Goal: Task Accomplishment & Management: Manage account settings

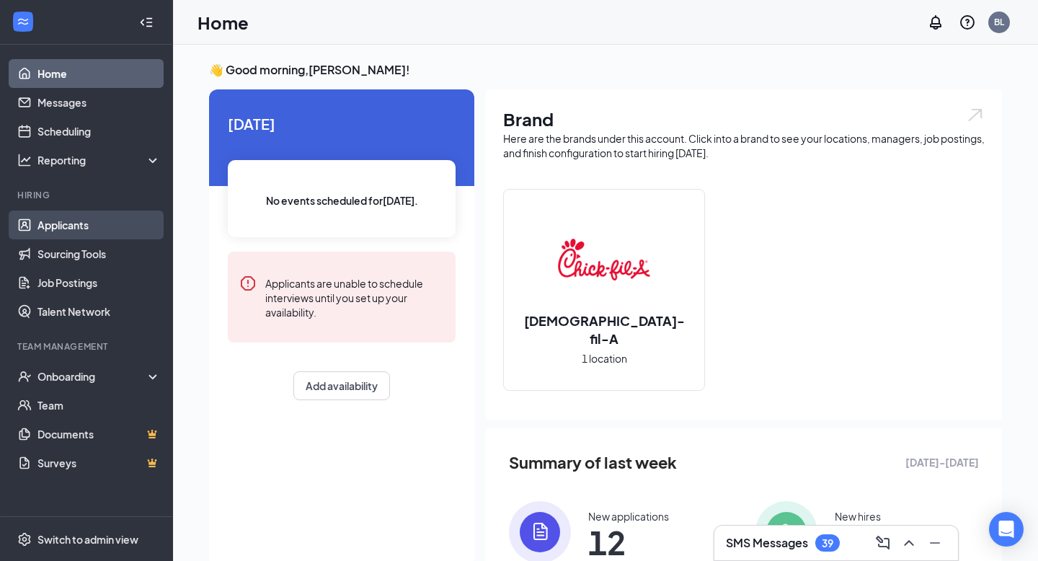
click at [68, 224] on link "Applicants" at bounding box center [98, 224] width 123 height 29
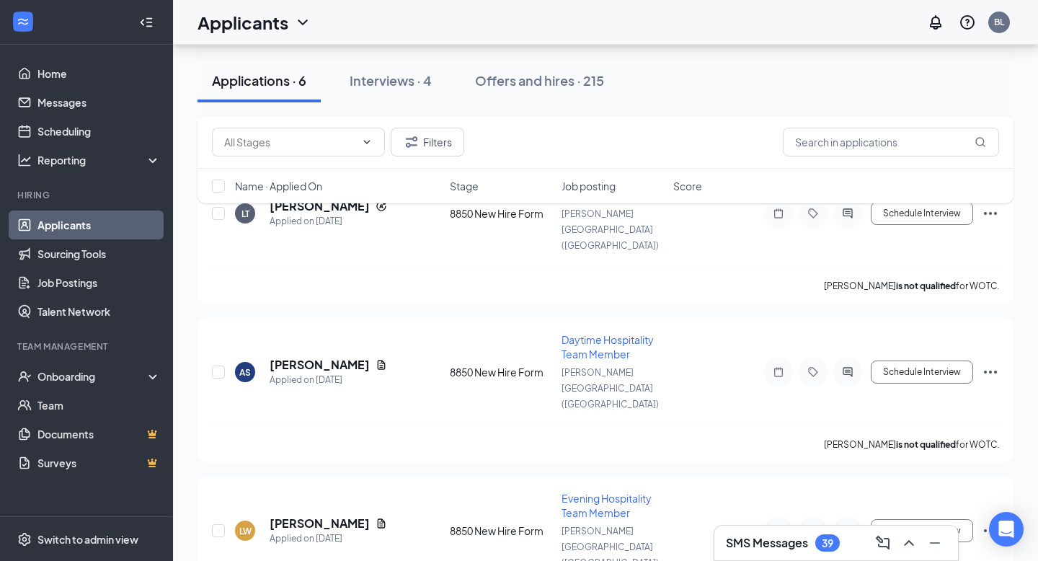
scroll to position [545, 0]
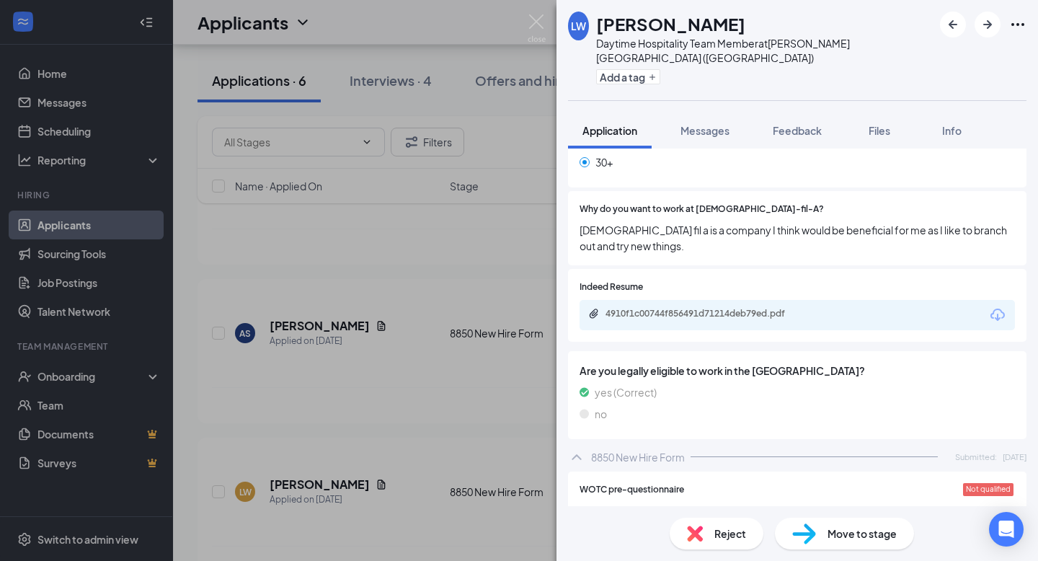
scroll to position [982, 0]
click at [627, 308] on div "4910f1c00744f856491d71214deb79ed.pdf" at bounding box center [706, 314] width 202 height 12
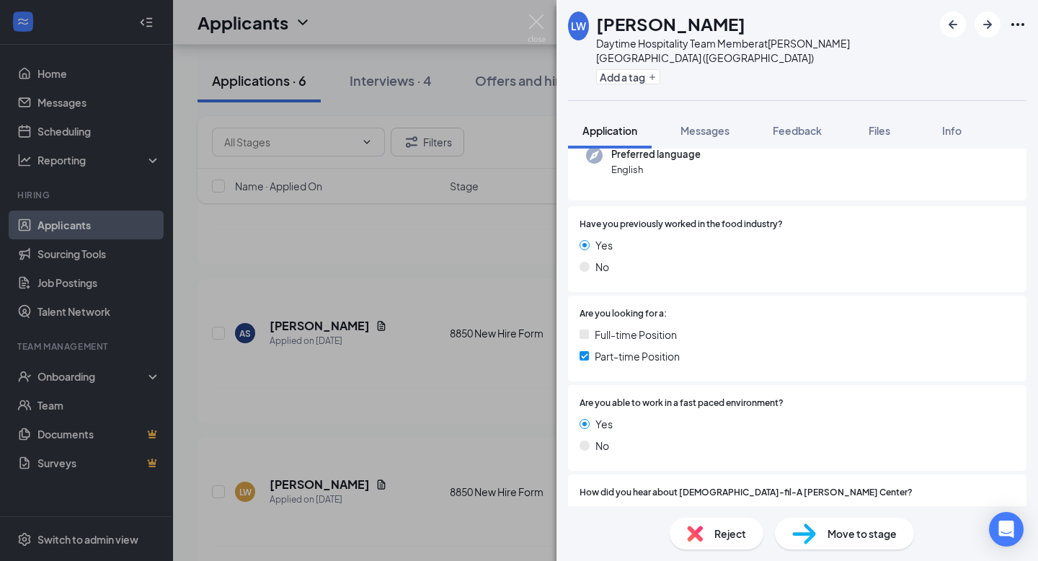
scroll to position [0, 0]
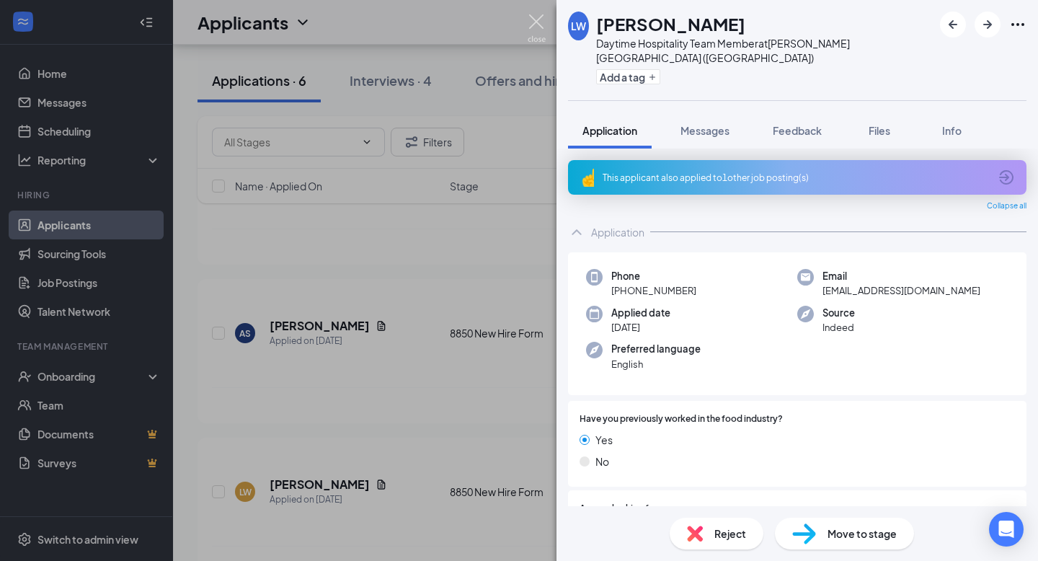
click at [542, 30] on img at bounding box center [536, 28] width 18 height 28
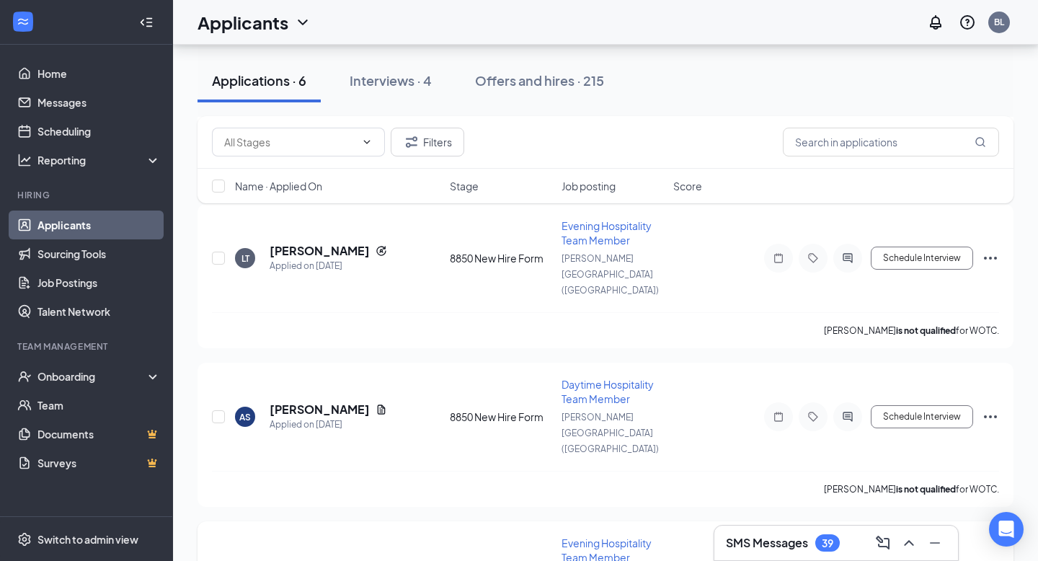
scroll to position [458, 0]
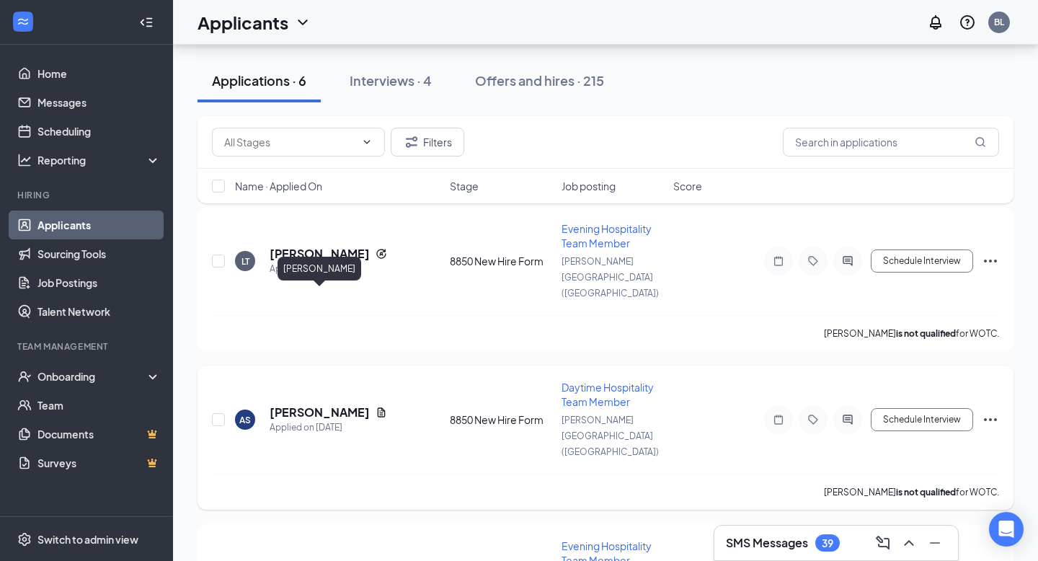
click at [354, 404] on h5 "[PERSON_NAME]" at bounding box center [319, 412] width 100 height 16
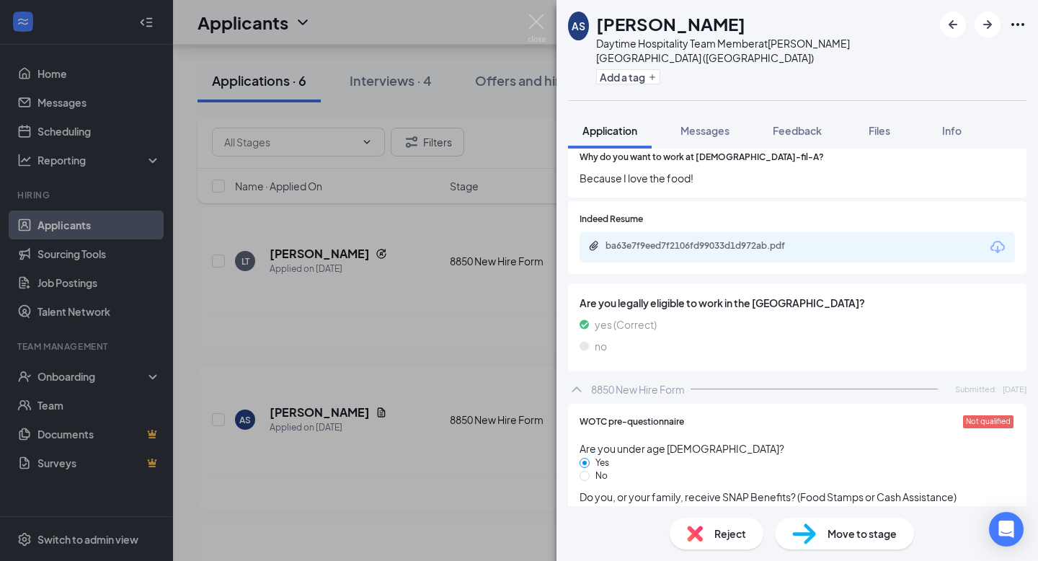
scroll to position [997, 0]
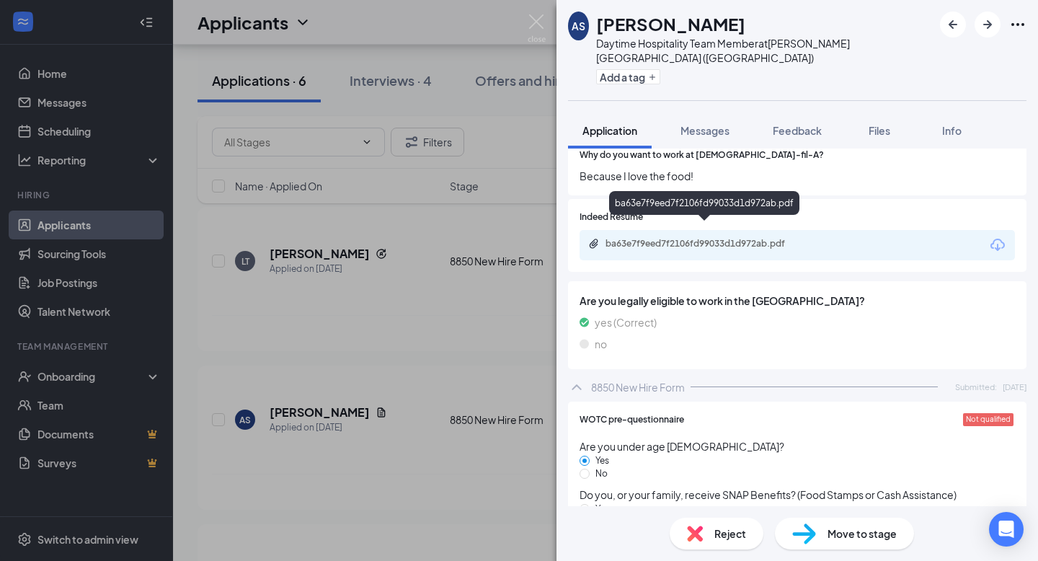
click at [690, 238] on div "ba63e7f9eed7f2106fd99033d1d972ab.pdf" at bounding box center [706, 244] width 202 height 12
click at [535, 24] on img at bounding box center [536, 28] width 18 height 28
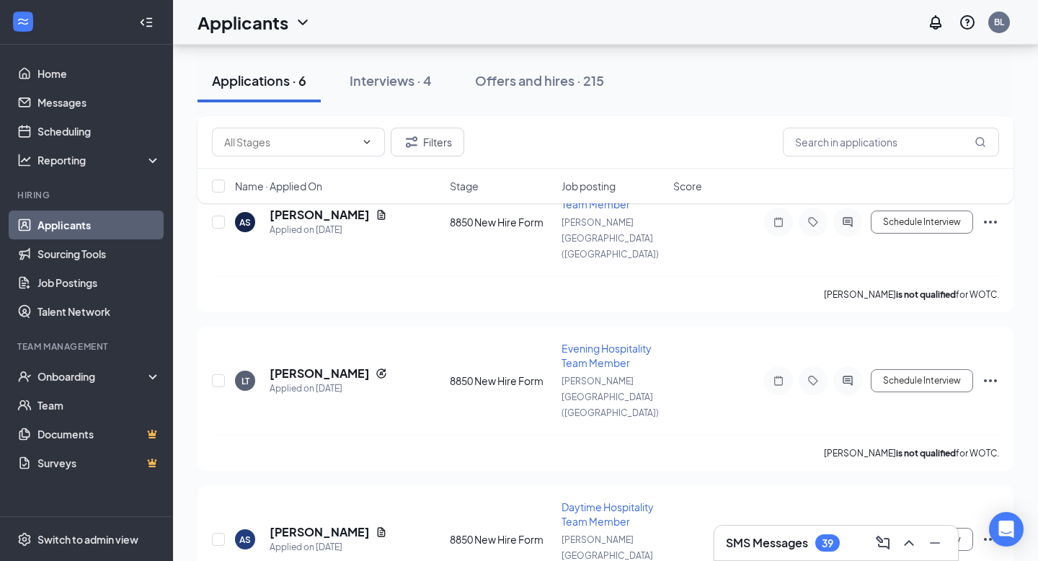
scroll to position [329, 0]
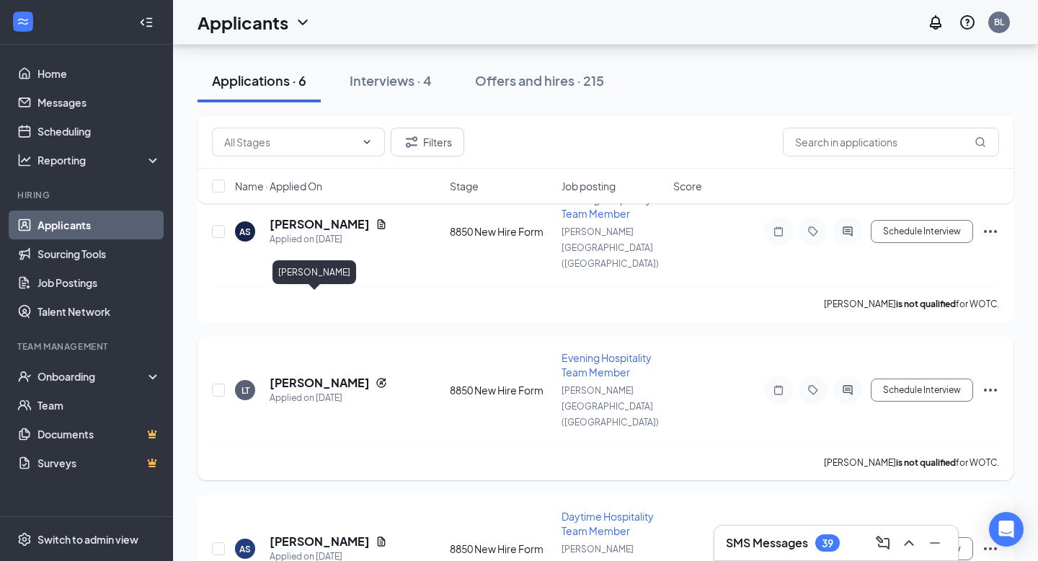
click at [310, 375] on h5 "[PERSON_NAME]" at bounding box center [319, 383] width 100 height 16
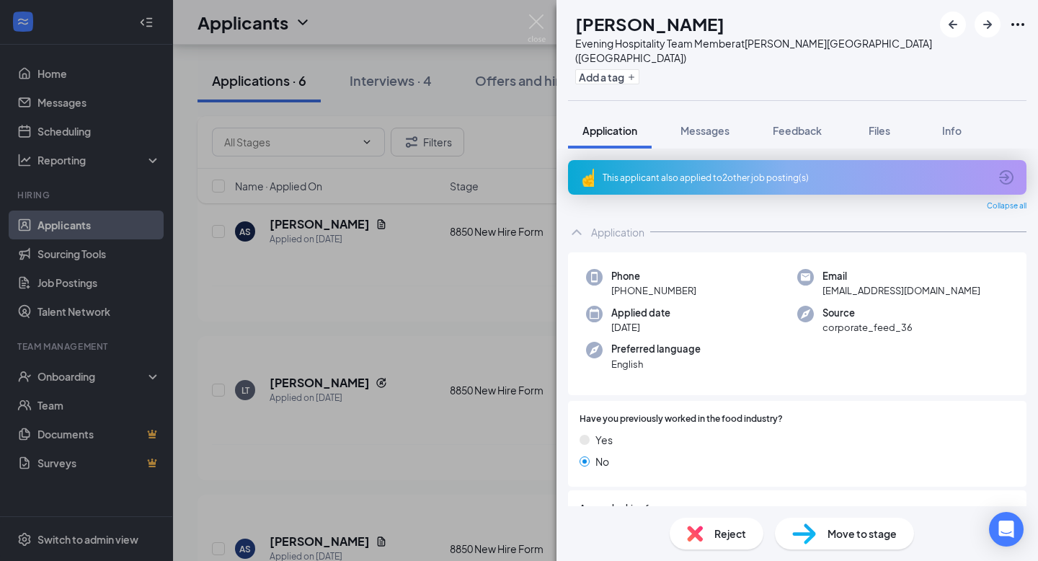
click at [437, 315] on div "LT [PERSON_NAME] Evening Hospitality Team Member at [PERSON_NAME][GEOGRAPHIC_DA…" at bounding box center [519, 280] width 1038 height 561
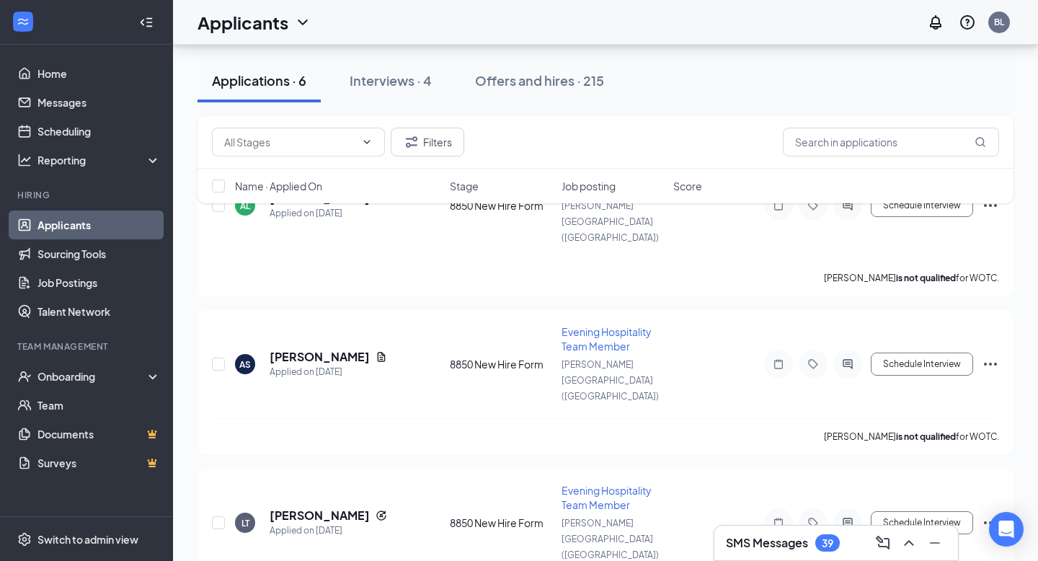
scroll to position [188, 0]
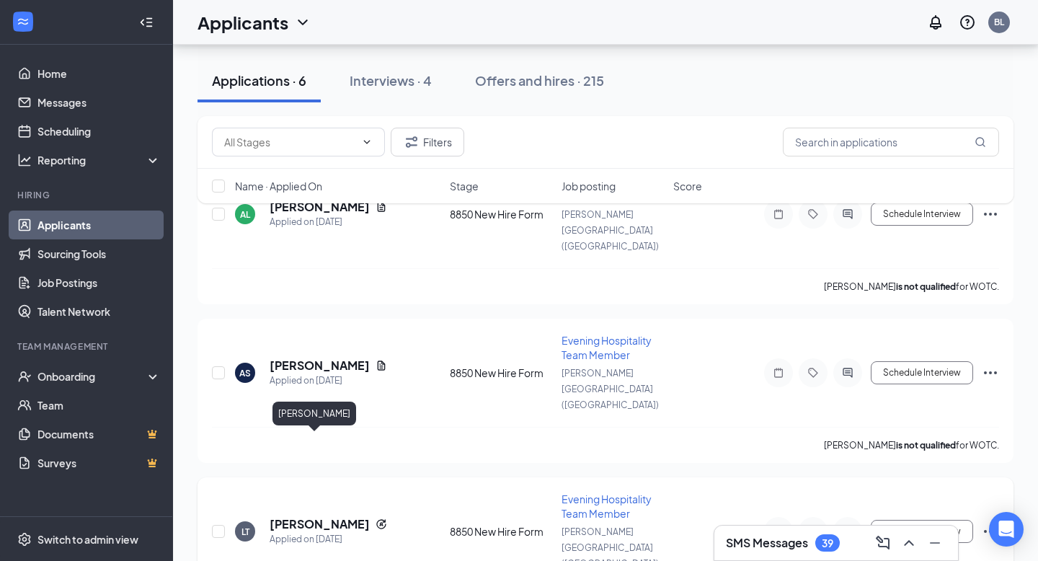
click at [308, 516] on h5 "[PERSON_NAME]" at bounding box center [319, 524] width 100 height 16
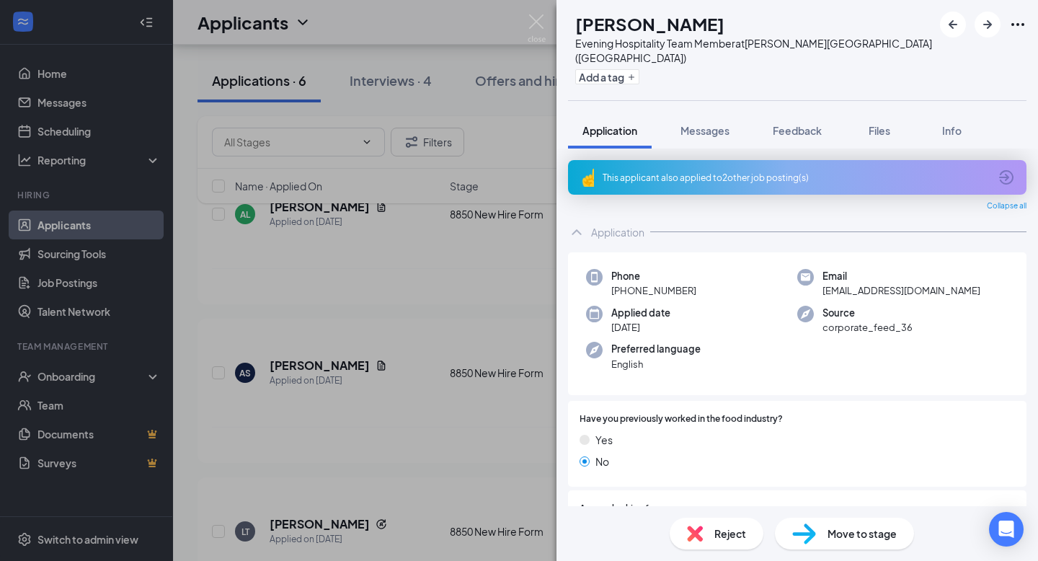
click at [682, 160] on div "This applicant also applied to 2 other job posting(s)" at bounding box center [797, 177] width 458 height 35
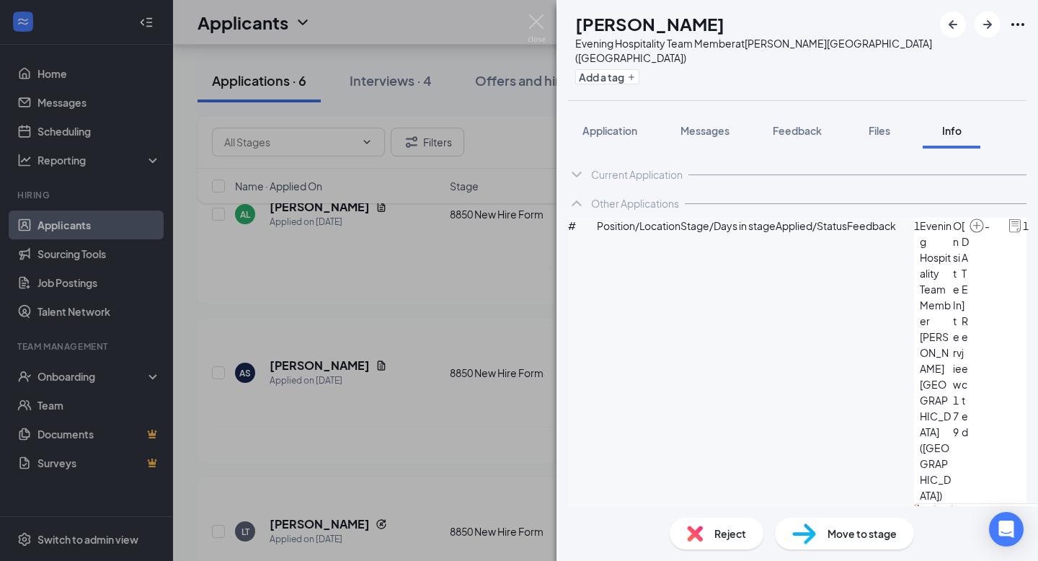
click at [465, 347] on div "LT [PERSON_NAME] Evening Hospitality Team Member at [PERSON_NAME][GEOGRAPHIC_DA…" at bounding box center [519, 280] width 1038 height 561
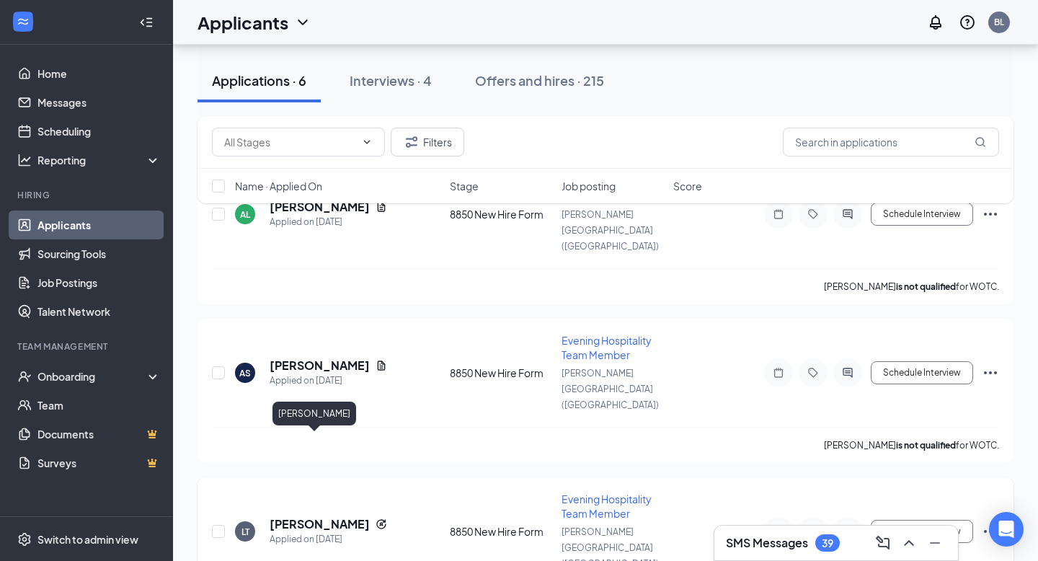
click at [295, 516] on h5 "[PERSON_NAME]" at bounding box center [319, 524] width 100 height 16
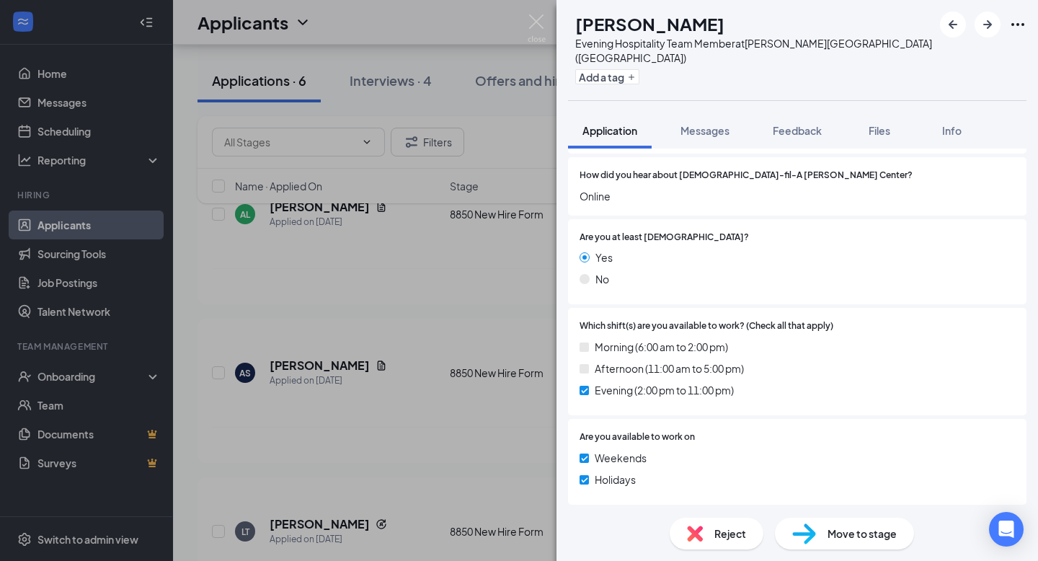
scroll to position [514, 0]
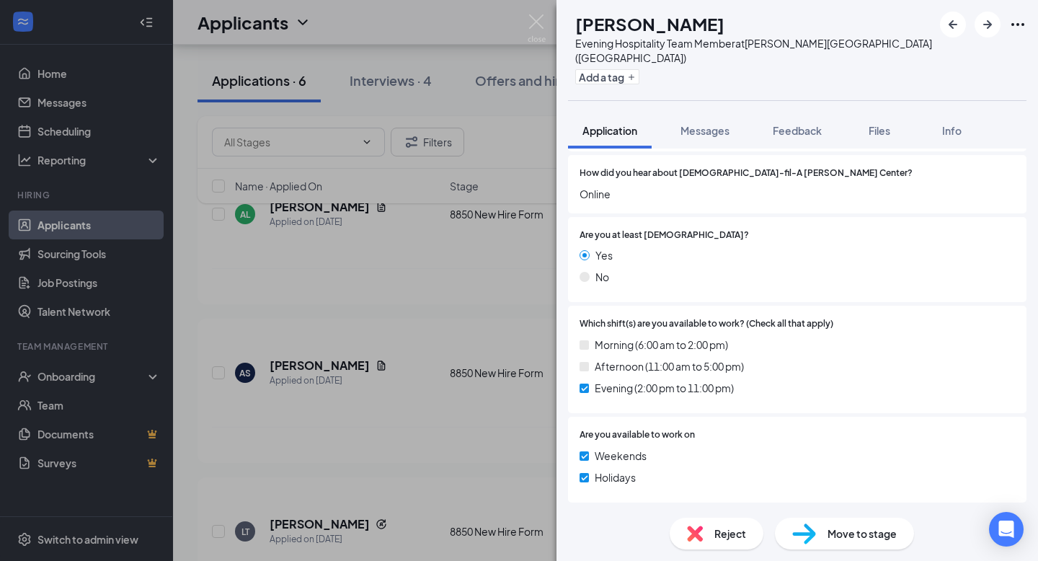
click at [442, 364] on div "LT [PERSON_NAME] Evening Hospitality Team Member at [PERSON_NAME][GEOGRAPHIC_DA…" at bounding box center [519, 280] width 1038 height 561
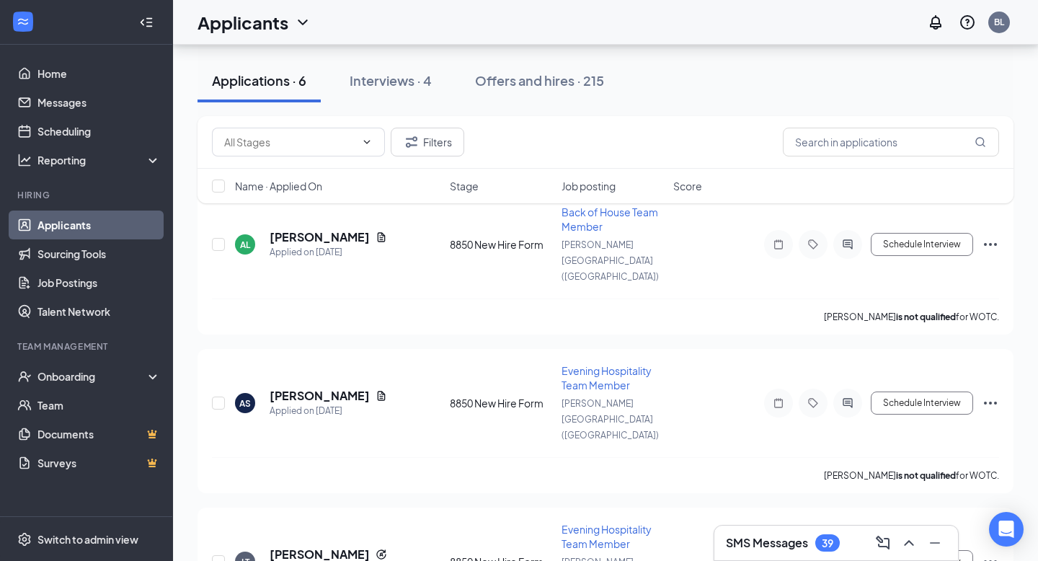
scroll to position [142, 0]
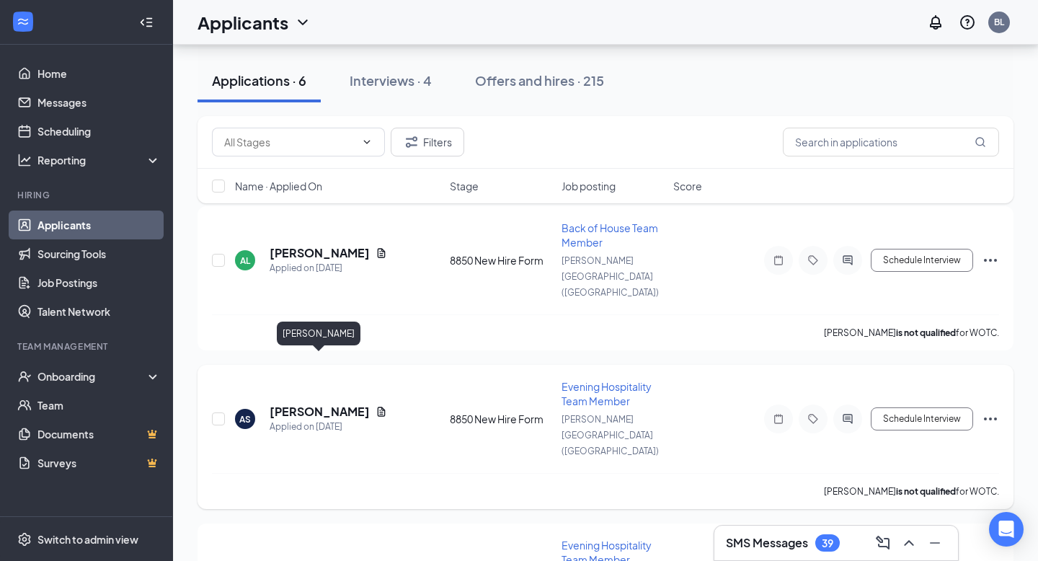
click at [342, 404] on h5 "[PERSON_NAME]" at bounding box center [319, 412] width 100 height 16
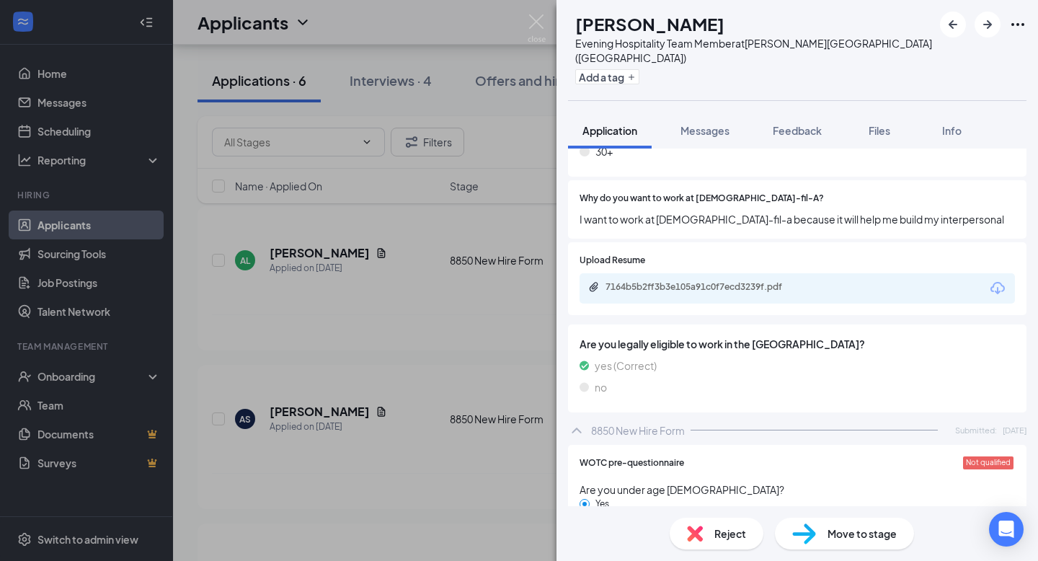
scroll to position [918, 0]
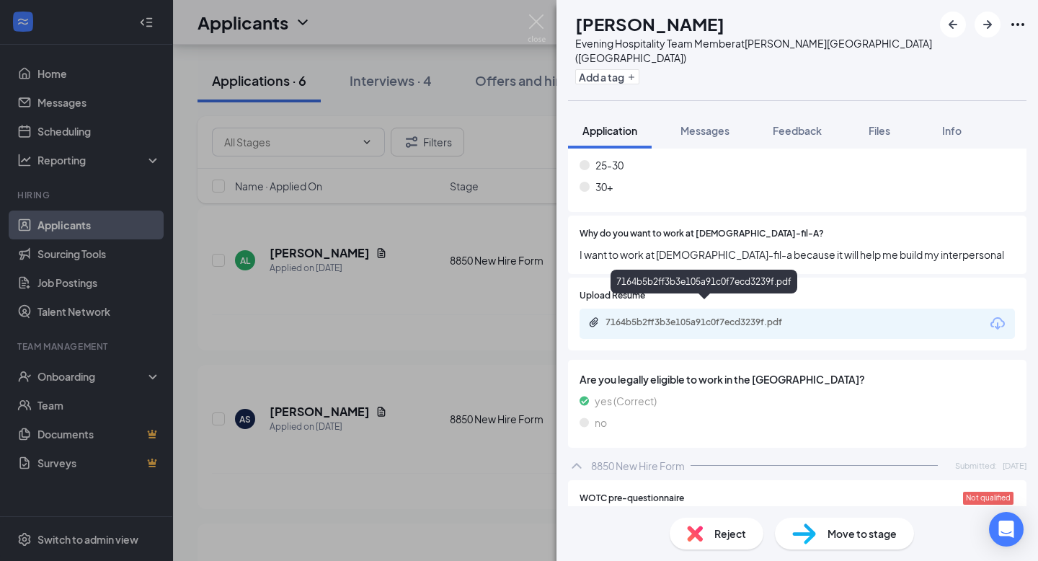
click at [636, 316] on div "7164b5b2ff3b3e105a91c0f7ecd3239f.pdf" at bounding box center [706, 322] width 202 height 12
click at [545, 22] on div "AS [PERSON_NAME] Evening Hospitality Team Member at [PERSON_NAME][GEOGRAPHIC_DA…" at bounding box center [519, 280] width 1038 height 561
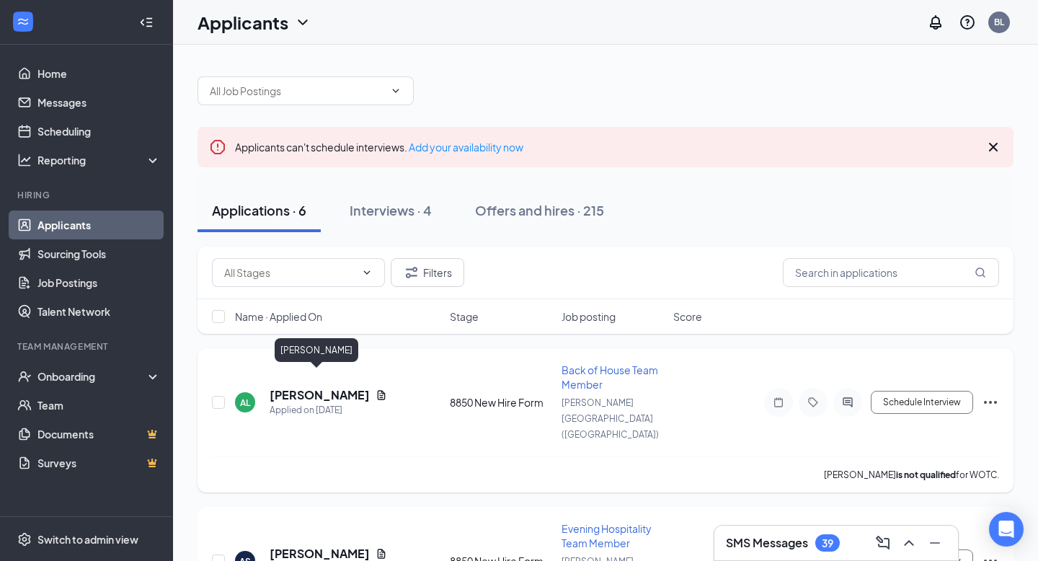
click at [337, 387] on h5 "[PERSON_NAME]" at bounding box center [319, 395] width 100 height 16
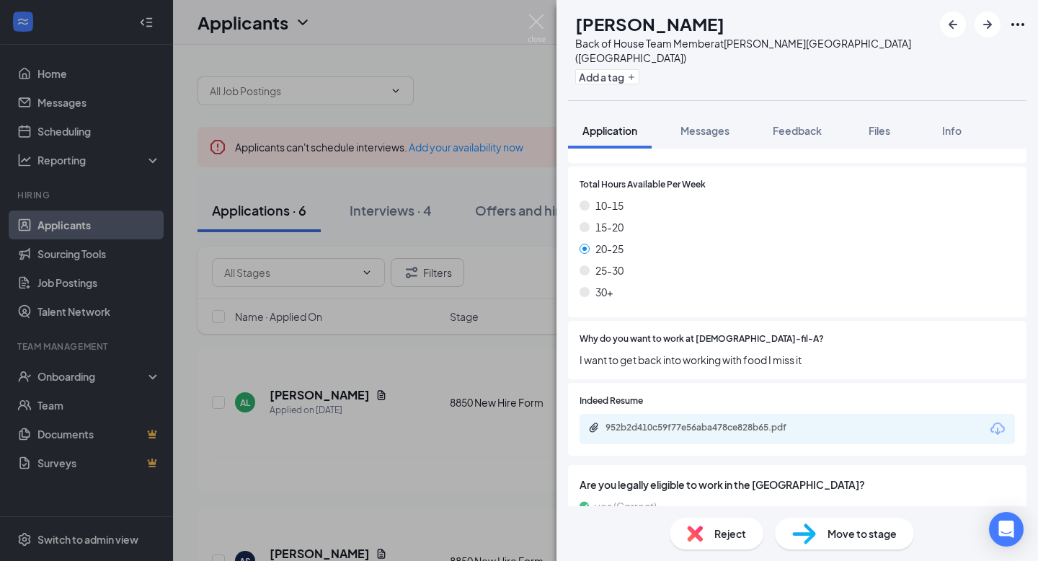
scroll to position [862, 0]
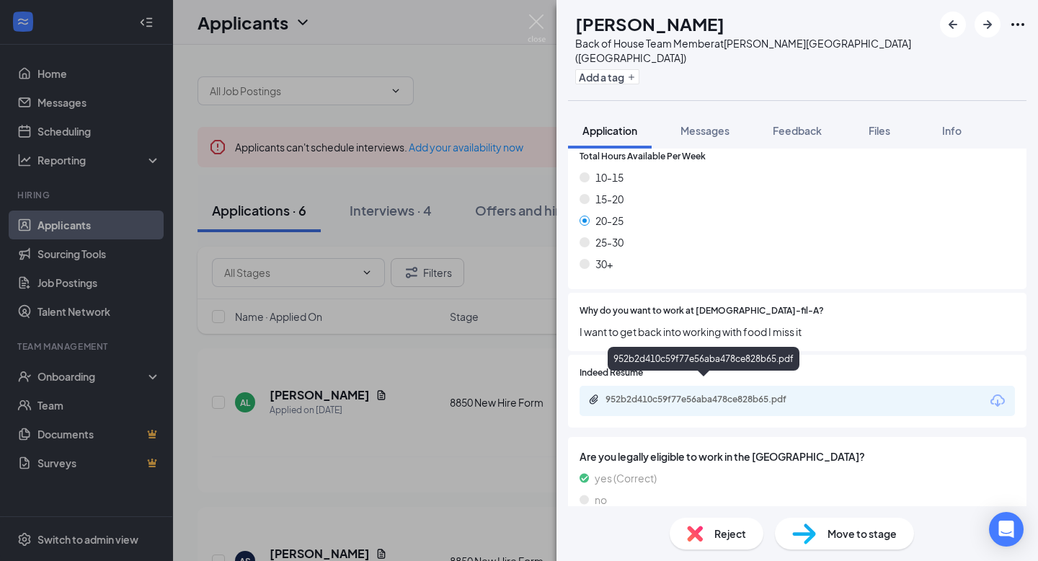
click at [638, 393] on div "952b2d410c59f77e56aba478ce828b65.pdf" at bounding box center [706, 399] width 202 height 12
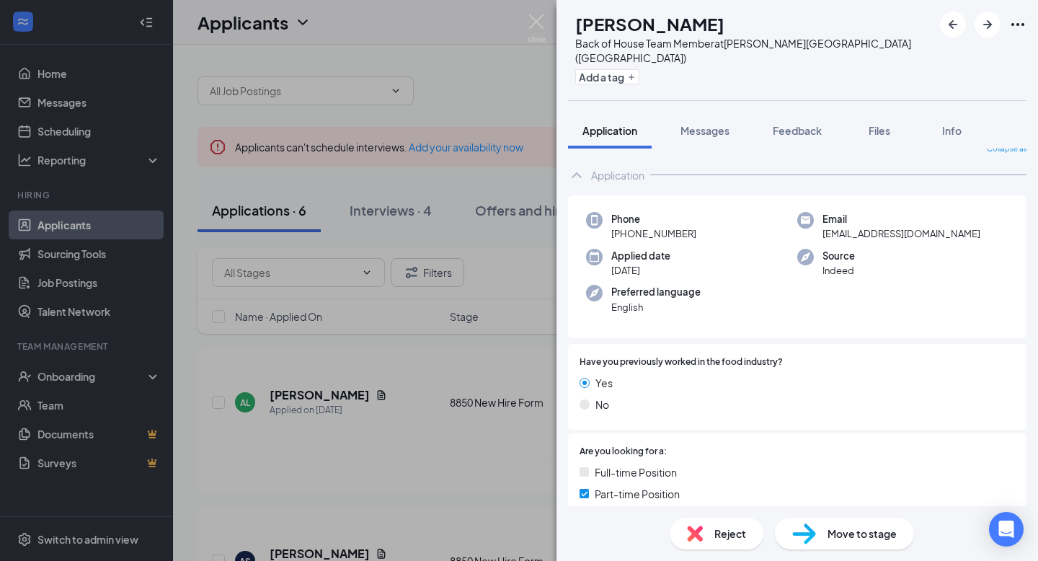
scroll to position [0, 0]
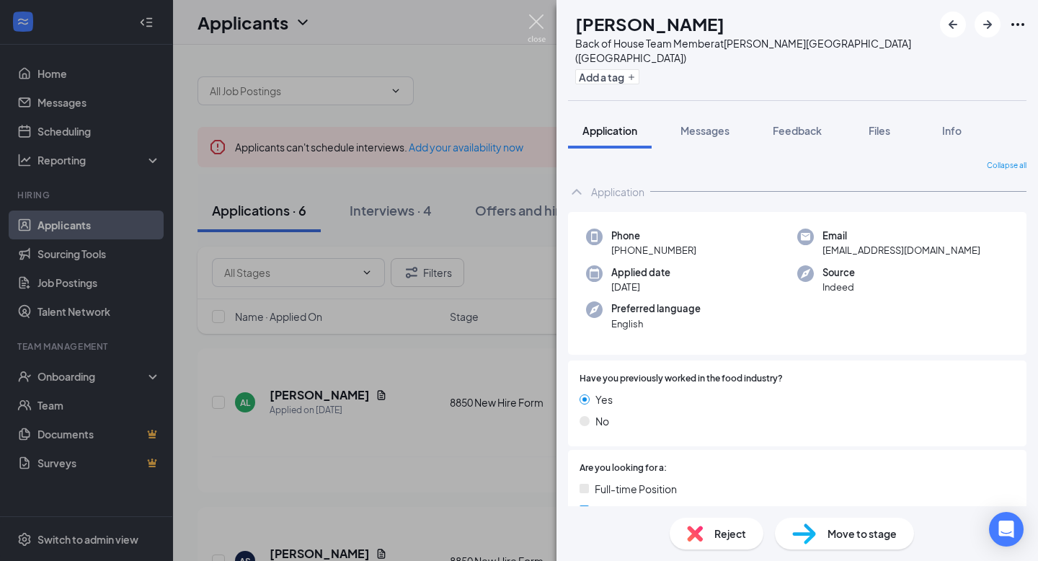
click at [535, 25] on img at bounding box center [536, 28] width 18 height 28
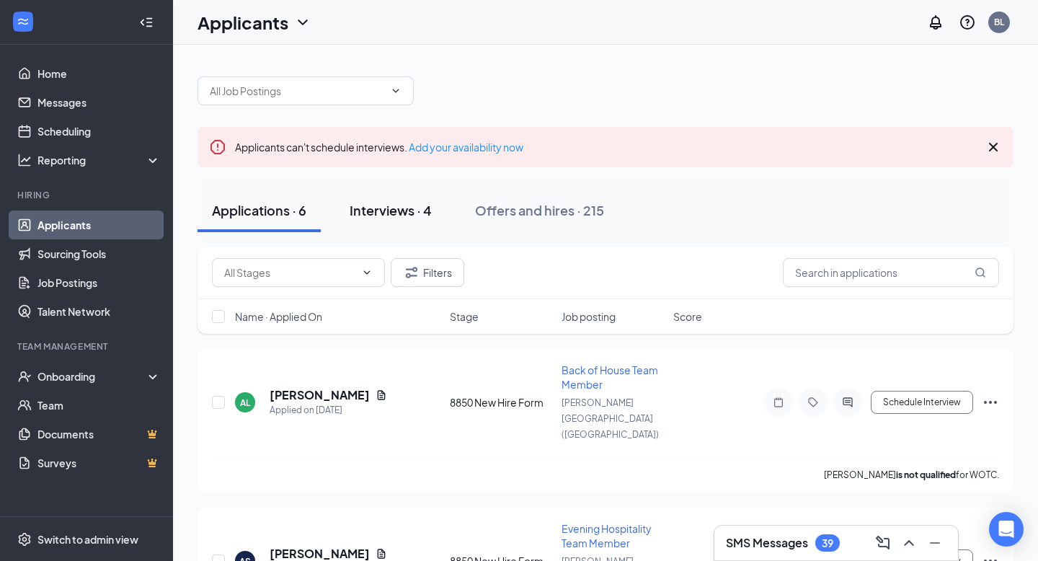
click at [401, 223] on button "Interviews · 4" at bounding box center [390, 210] width 111 height 43
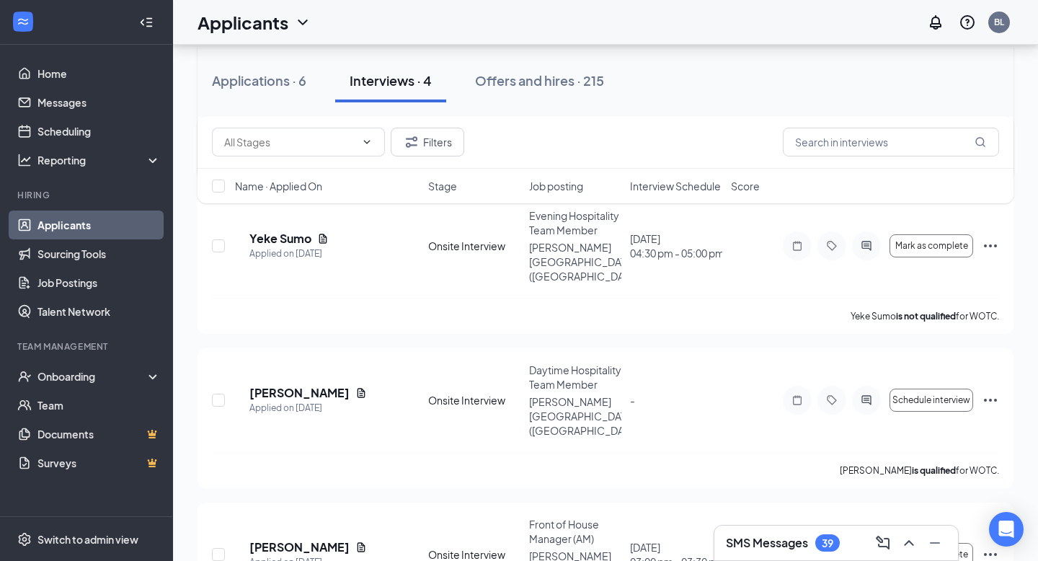
scroll to position [312, 0]
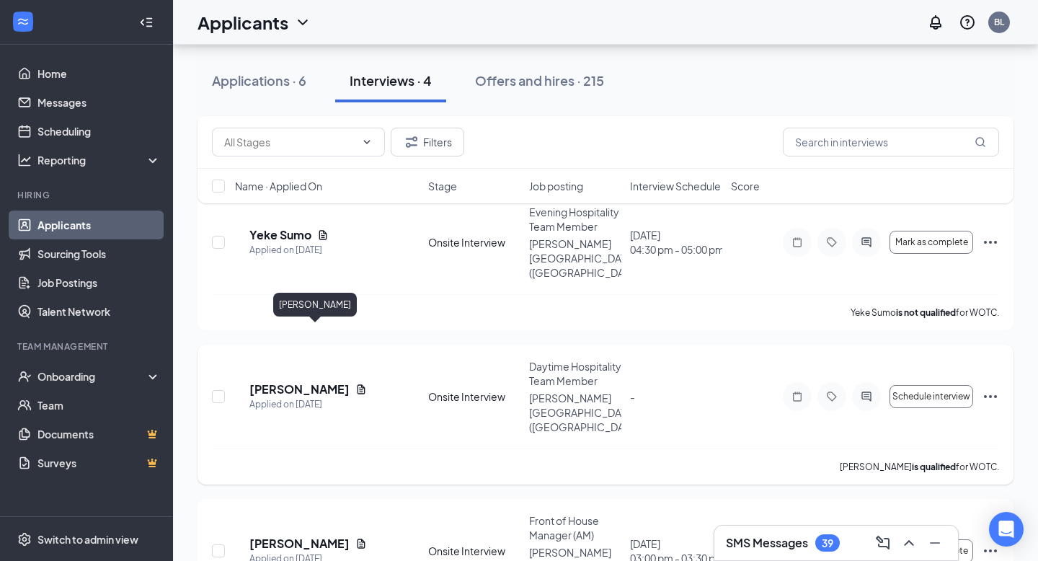
click at [290, 381] on h5 "[PERSON_NAME]" at bounding box center [299, 389] width 100 height 16
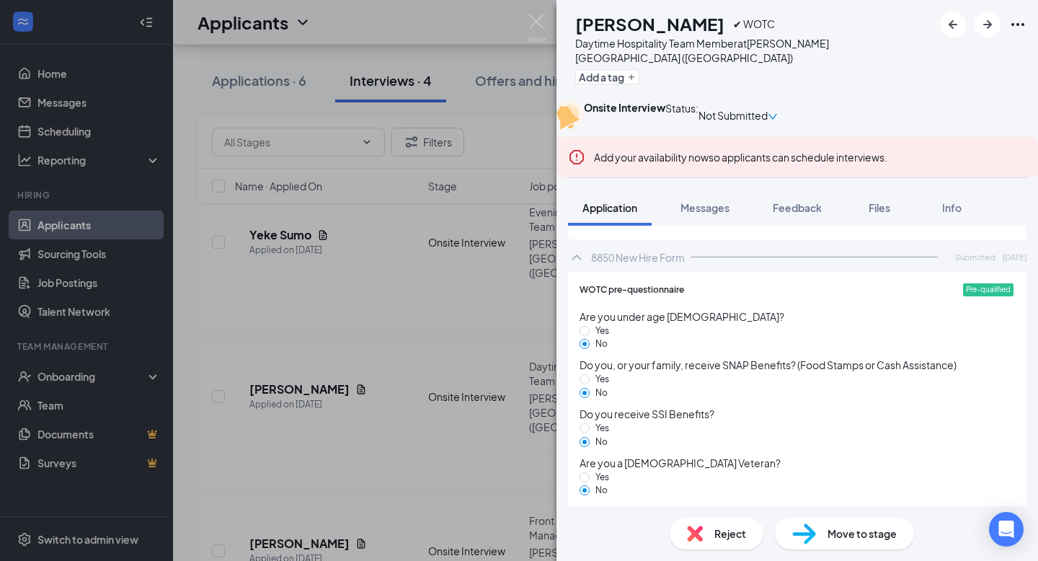
scroll to position [1198, 0]
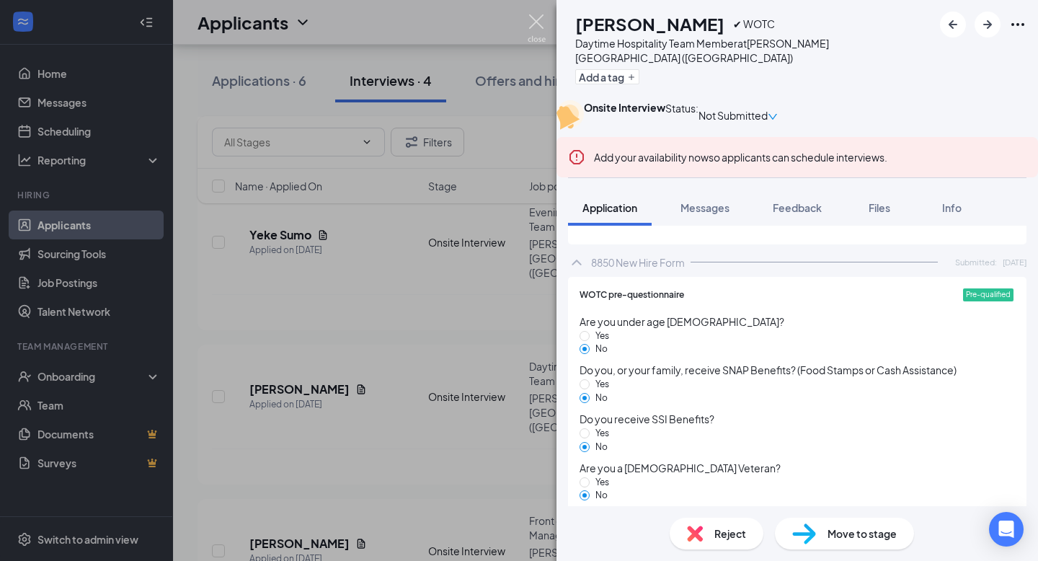
click at [538, 22] on img at bounding box center [536, 28] width 18 height 28
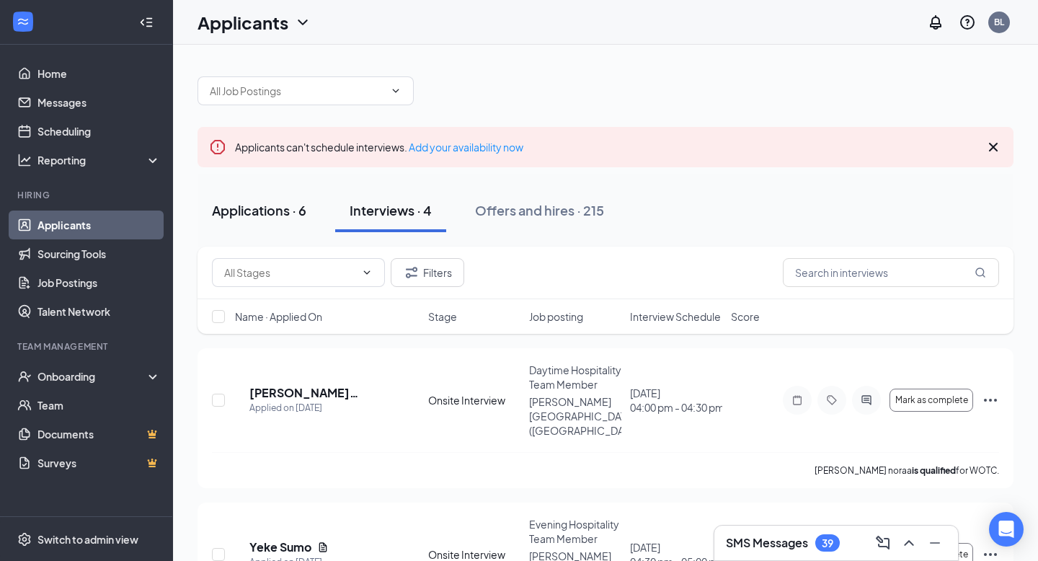
click at [267, 209] on div "Applications · 6" at bounding box center [259, 210] width 94 height 18
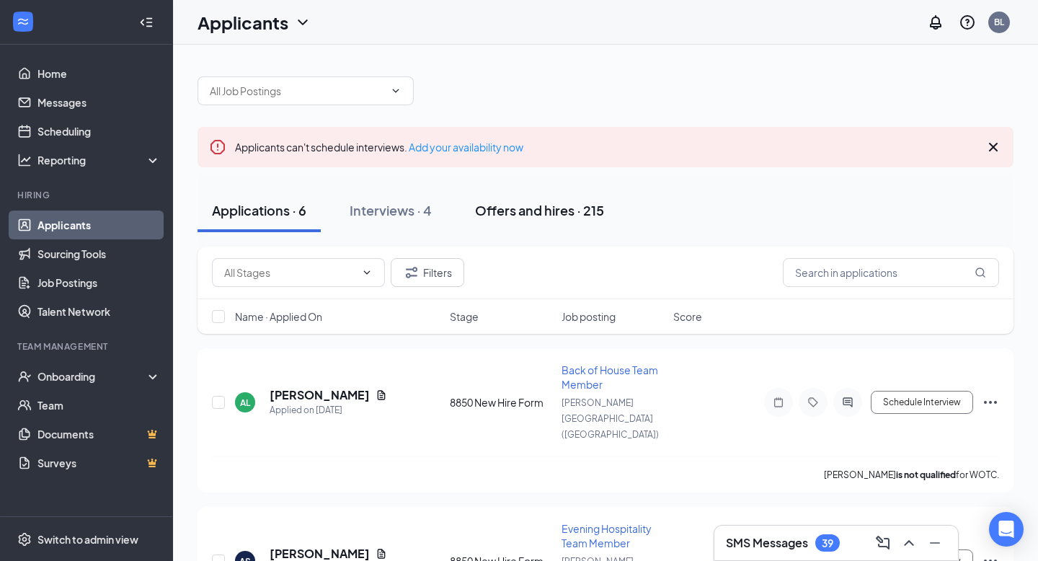
click at [526, 216] on div "Offers and hires · 215" at bounding box center [539, 210] width 129 height 18
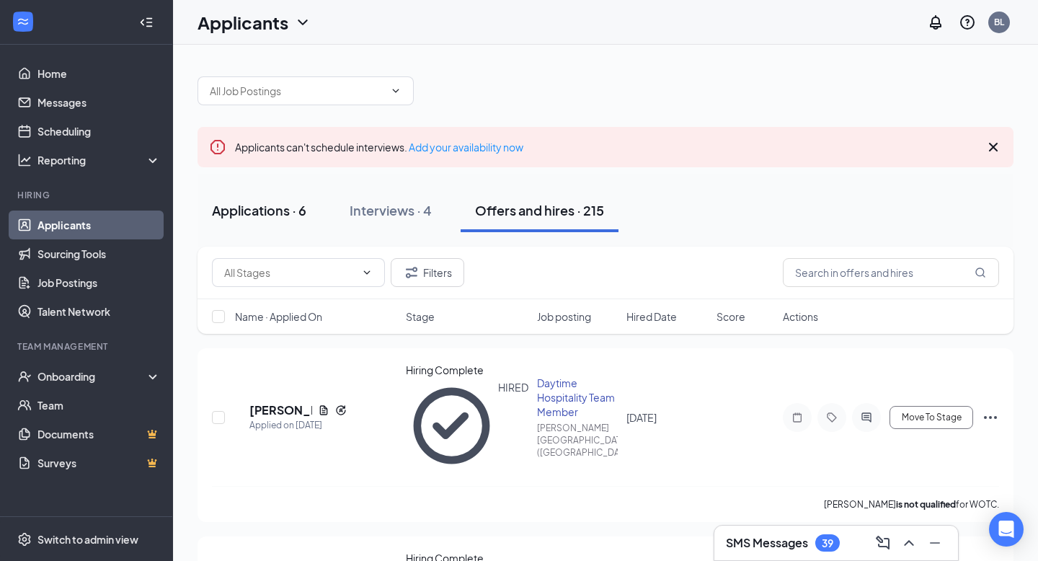
click at [295, 207] on div "Applications · 6" at bounding box center [259, 210] width 94 height 18
